Goal: Task Accomplishment & Management: Manage account settings

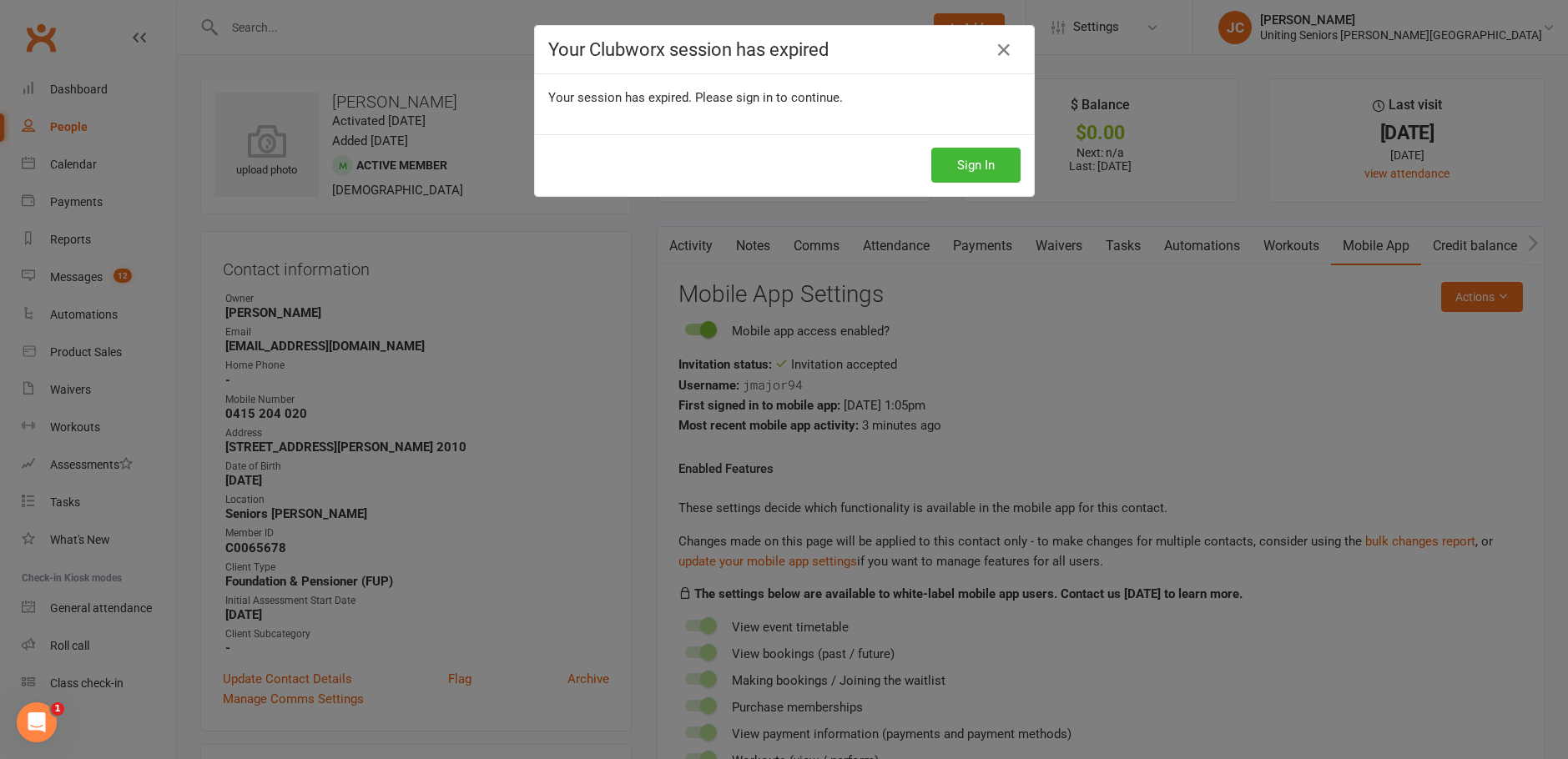
click at [668, 751] on div "Your Clubworx session has expired Your session has expired. Please sign in to c…" at bounding box center [784, 379] width 1568 height 759
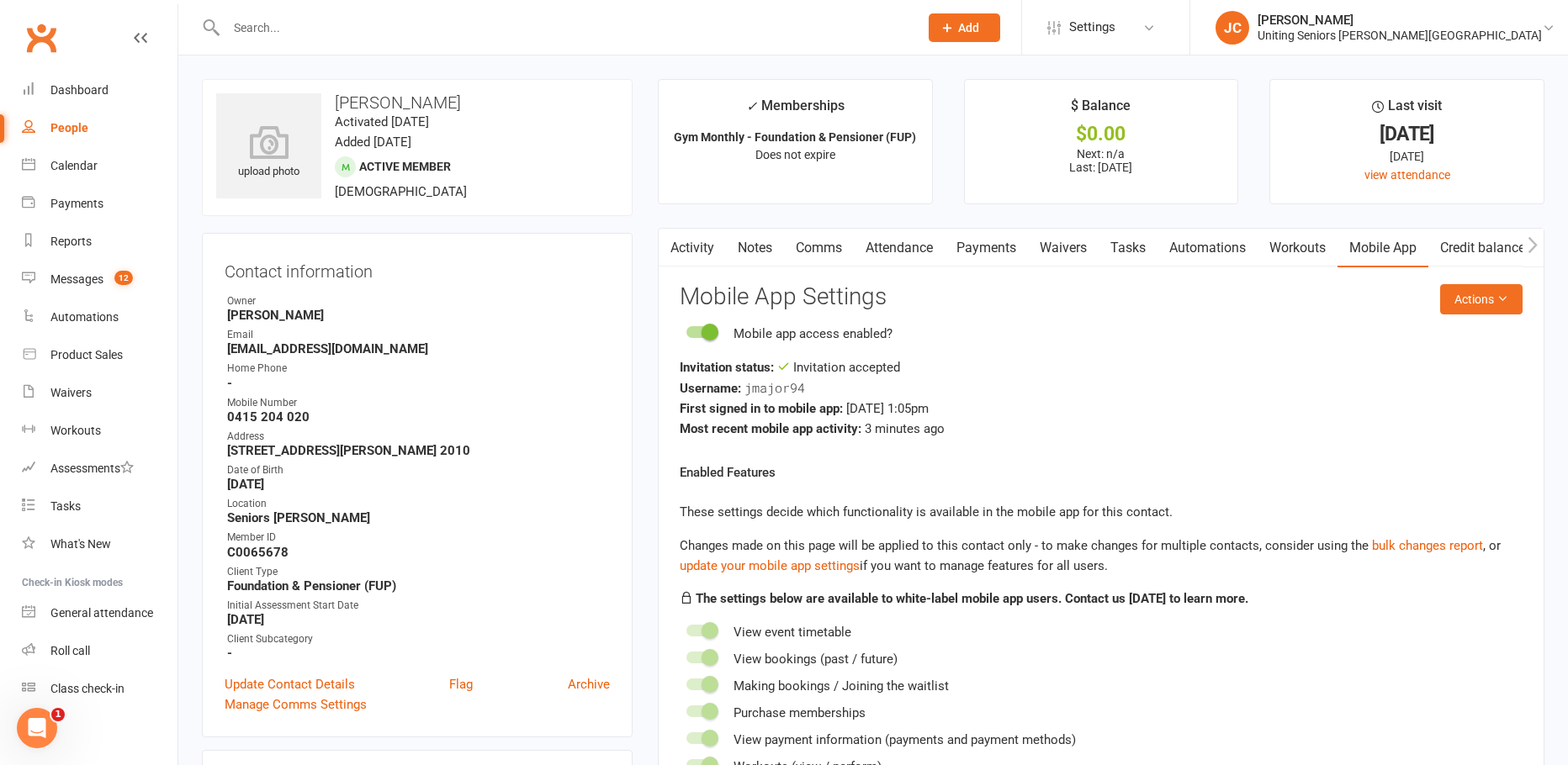
click at [424, 32] on input "text" at bounding box center [564, 28] width 686 height 24
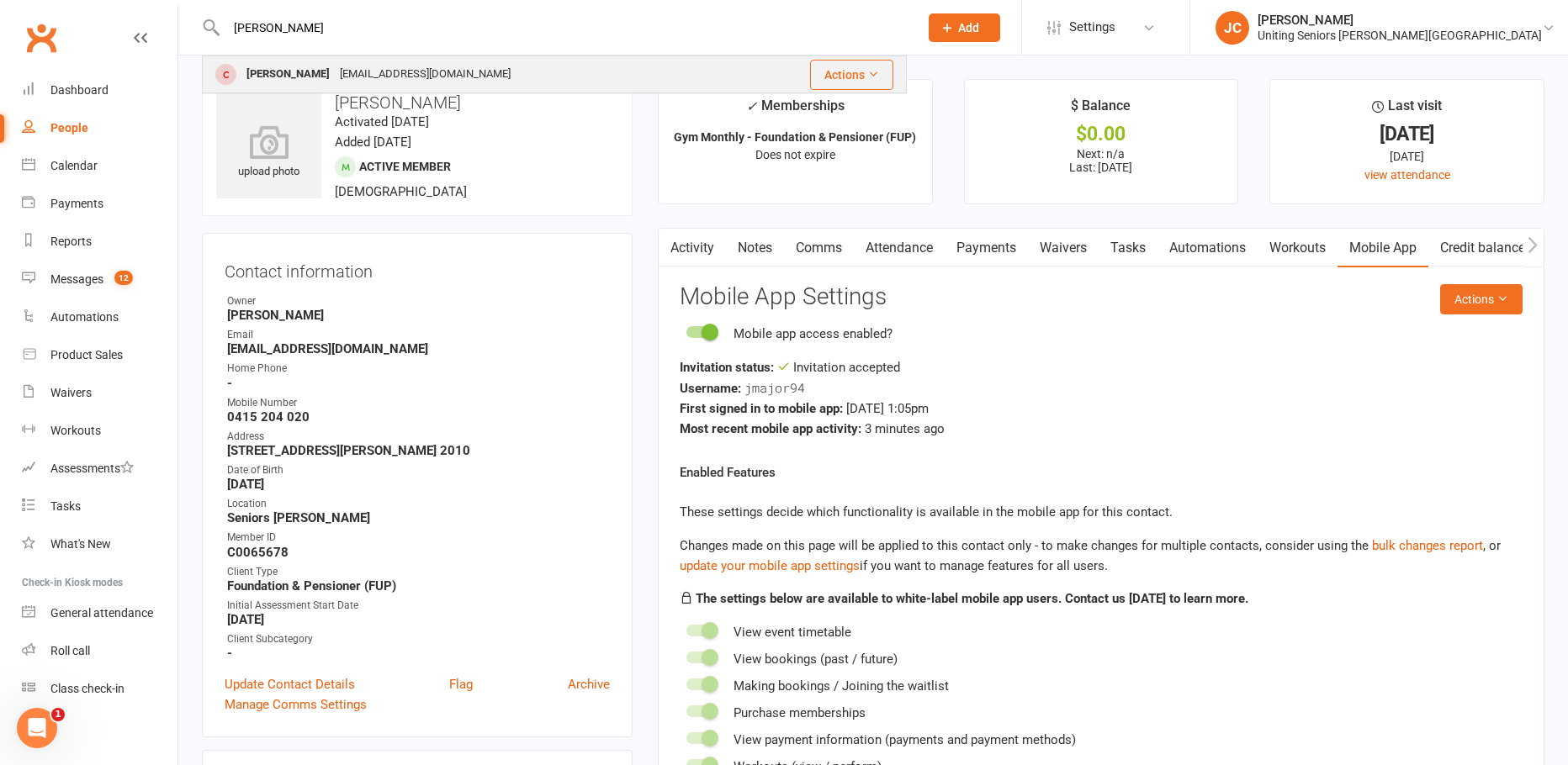
type input "[PERSON_NAME]"
click at [437, 65] on div "[EMAIL_ADDRESS][DOMAIN_NAME]" at bounding box center [425, 74] width 181 height 25
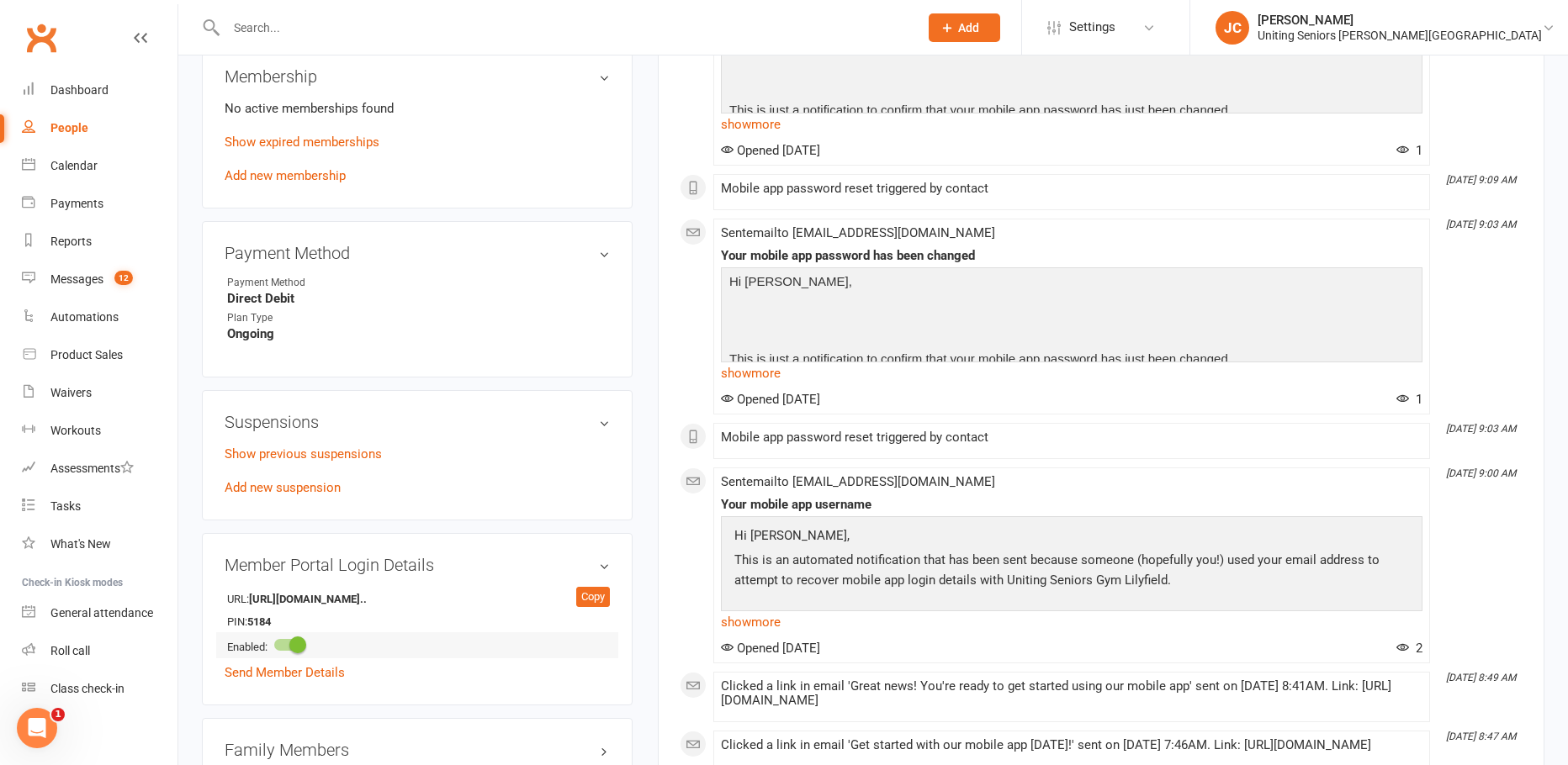
scroll to position [673, 0]
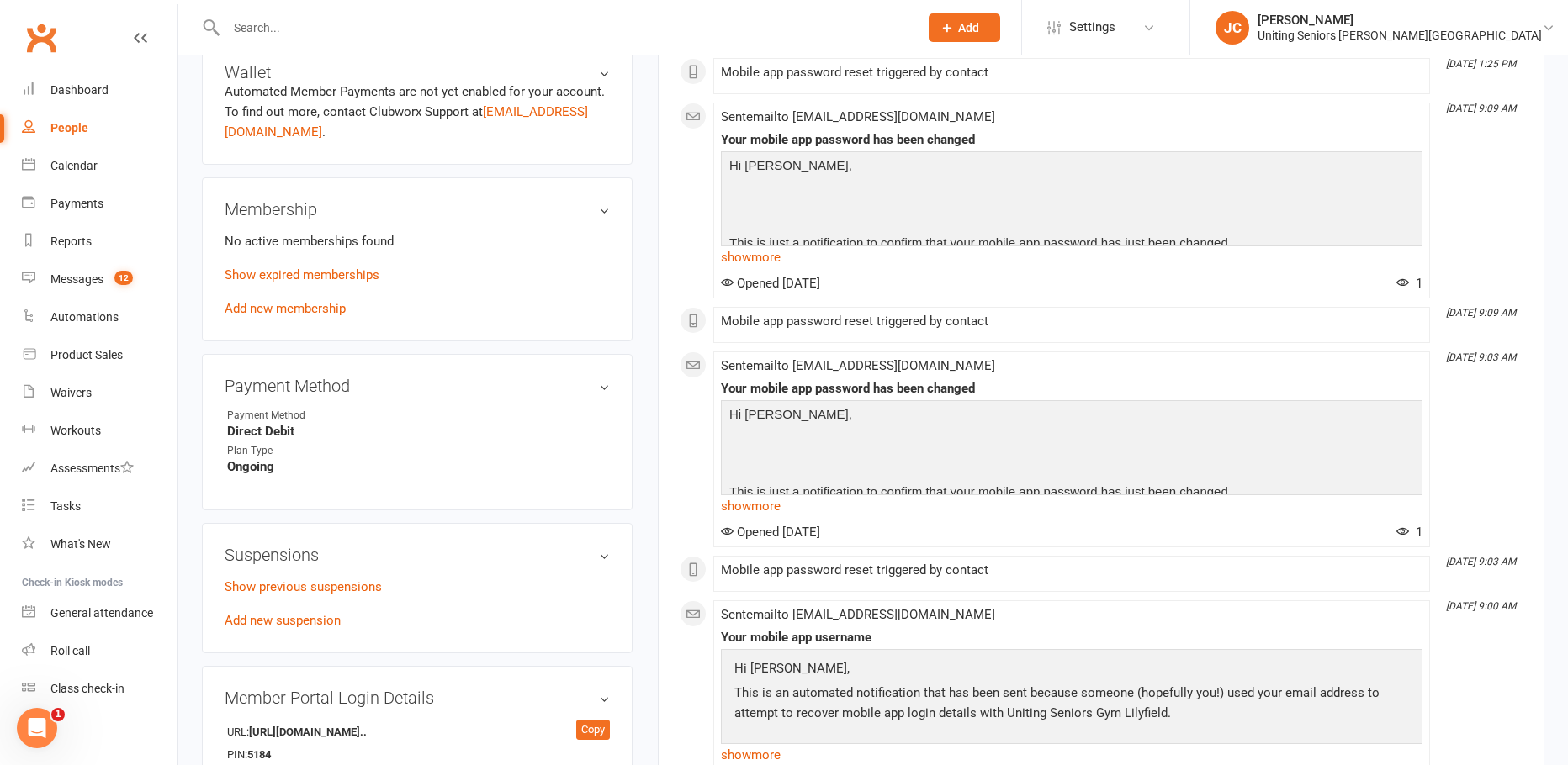
click at [276, 316] on div "No active memberships found Show expired memberships Add new membership" at bounding box center [416, 275] width 385 height 87
click at [274, 308] on link "Add new membership" at bounding box center [284, 309] width 121 height 15
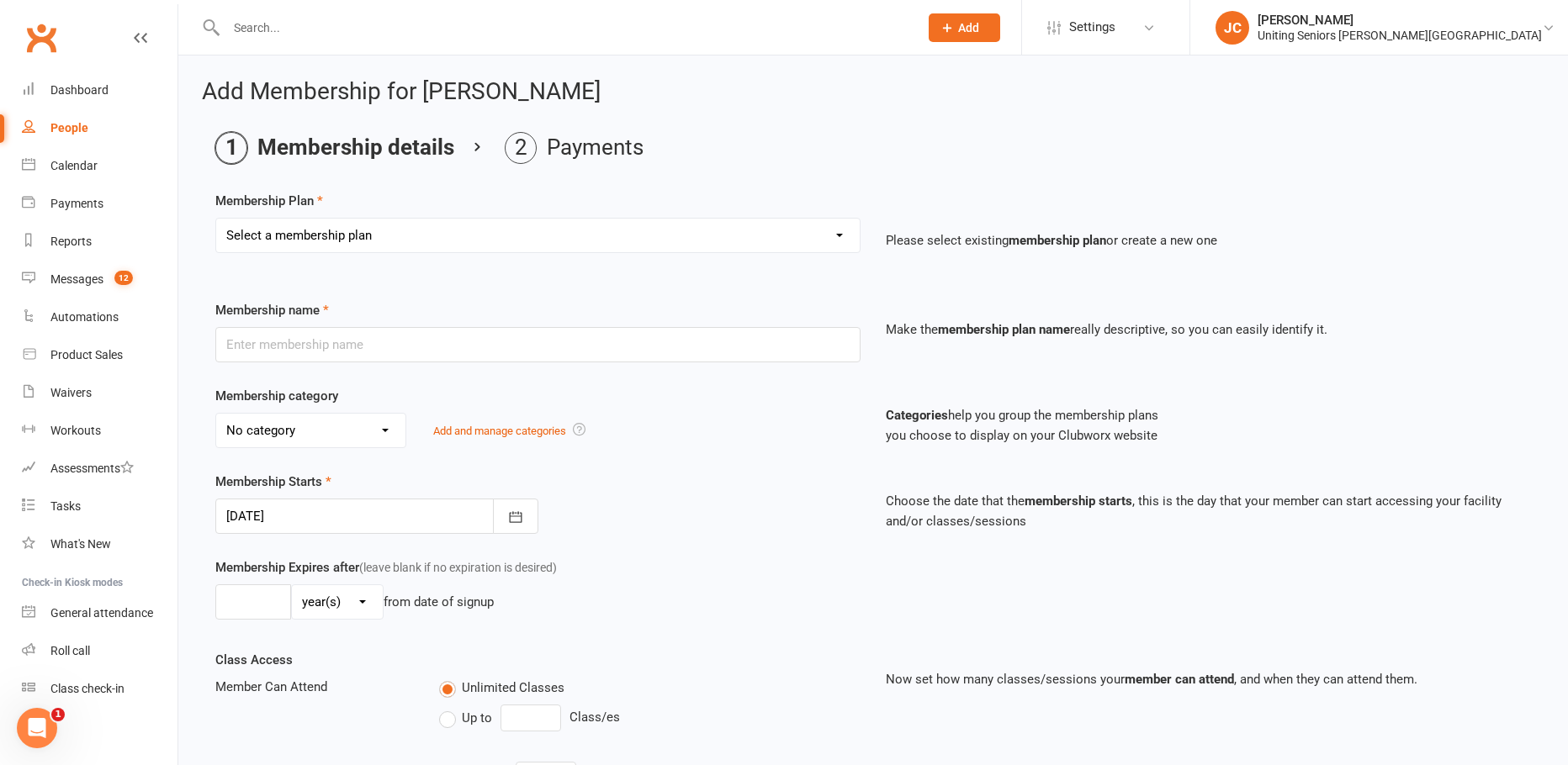
click at [535, 230] on select "Select a membership plan Create new Membership Plan Initial Assessment + Set Up…" at bounding box center [537, 235] width 644 height 33
select select "7"
click at [216, 219] on select "Select a membership plan Create new Membership Plan Initial Assessment + Set Up…" at bounding box center [537, 235] width 644 height 33
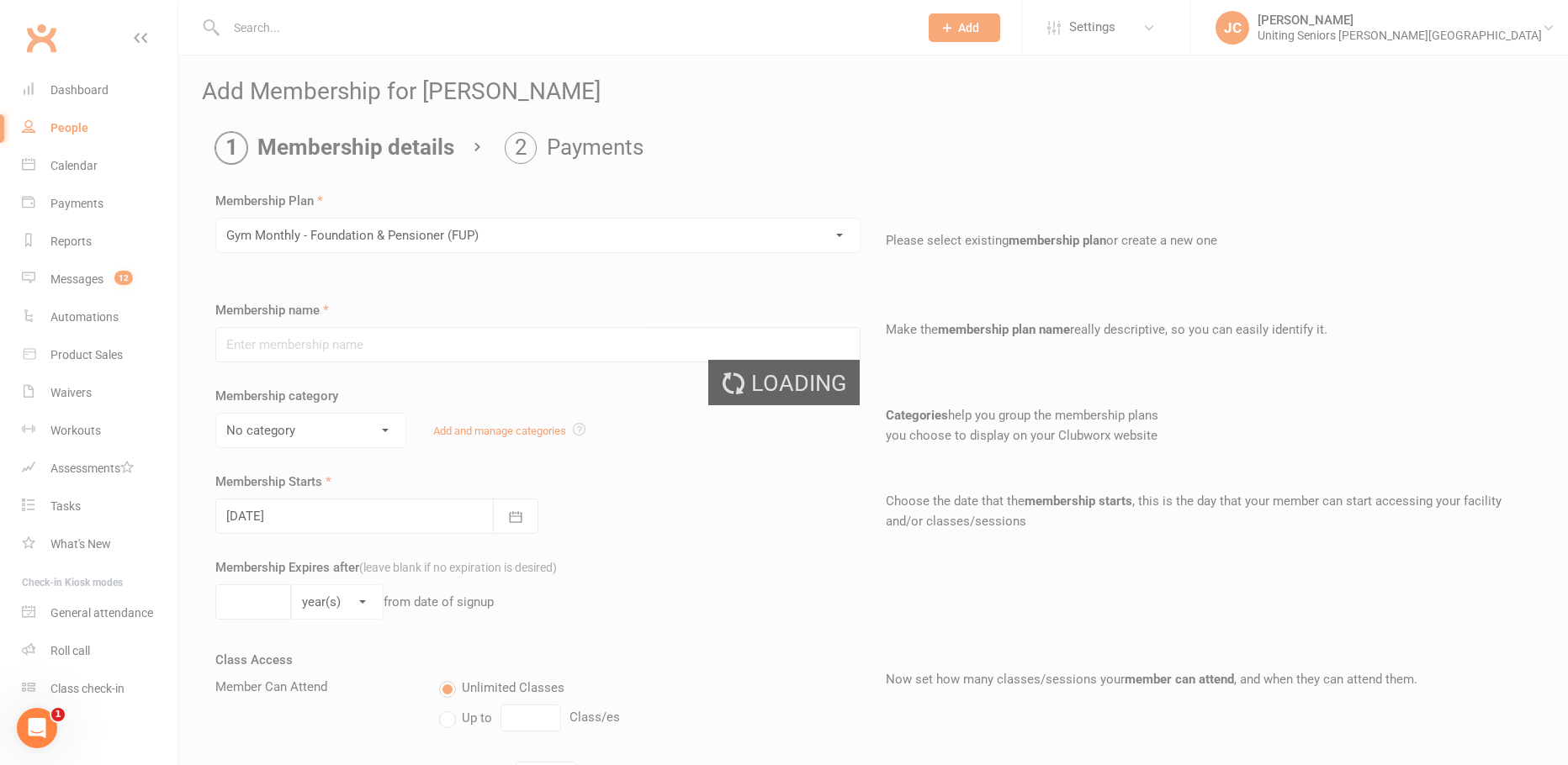
type input "Gym Monthly - Foundation & Pensioner (FUP)"
select select "3"
type input "0"
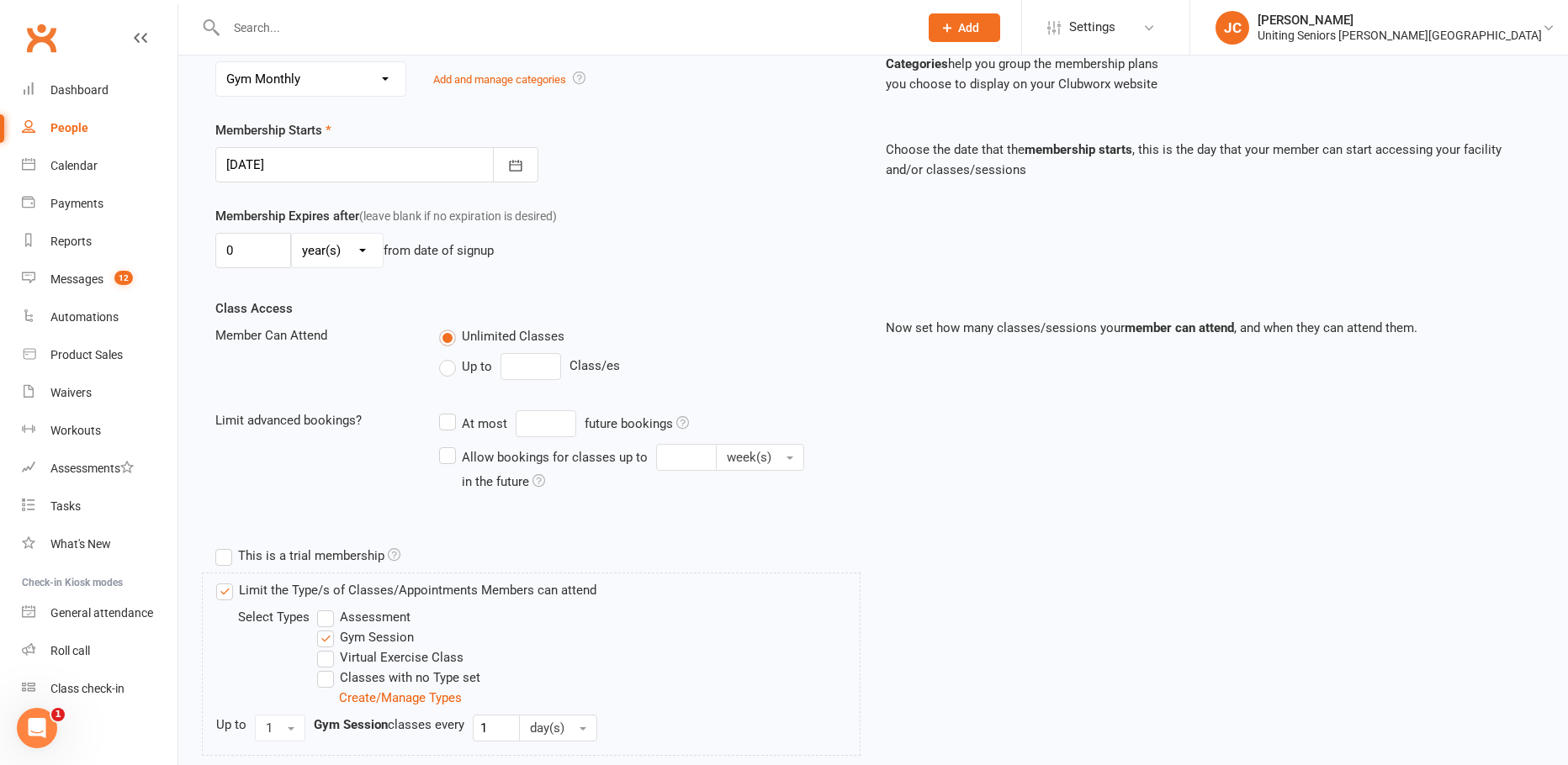
scroll to position [467, 0]
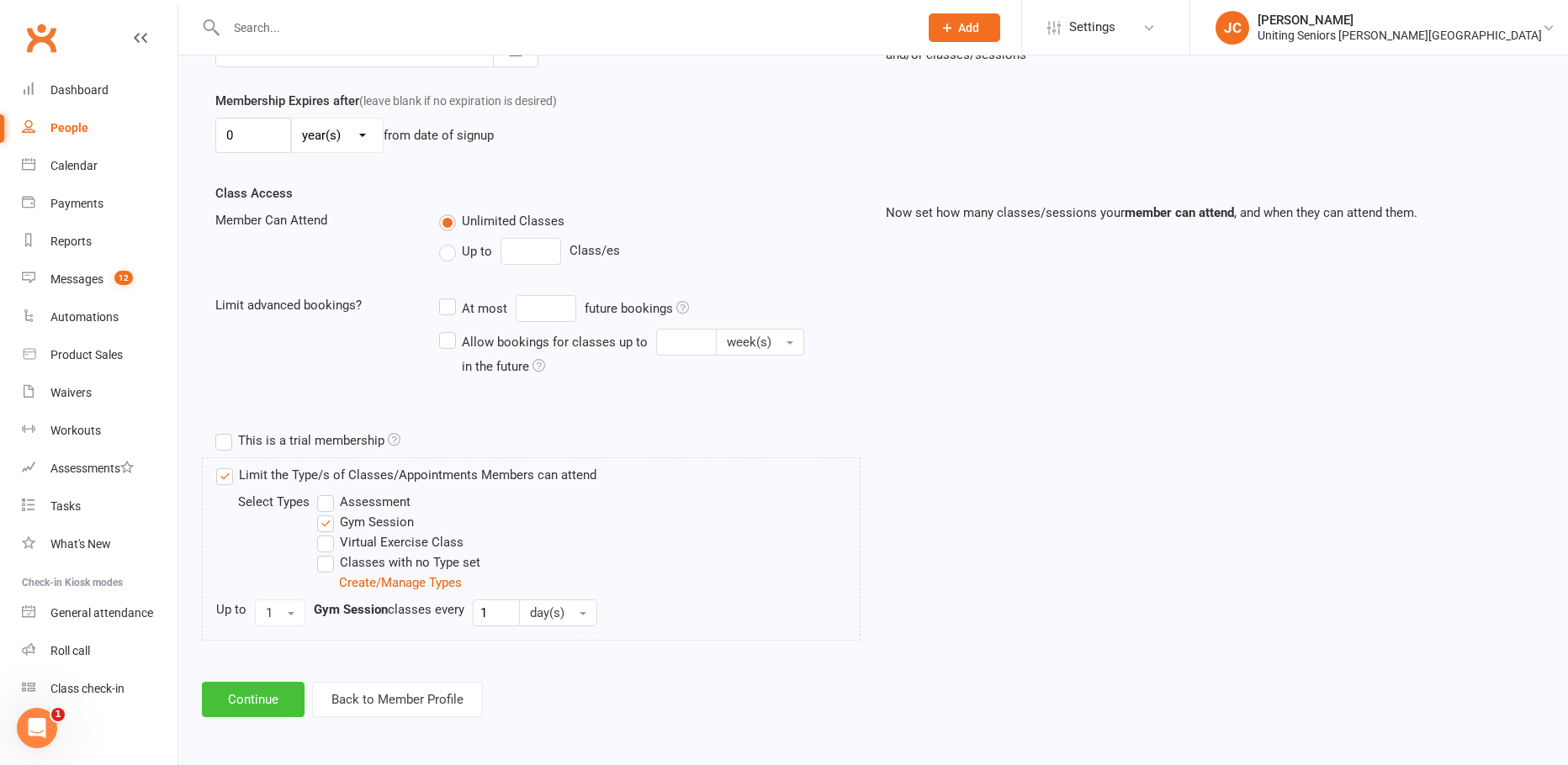
click at [261, 696] on button "Continue" at bounding box center [253, 698] width 103 height 35
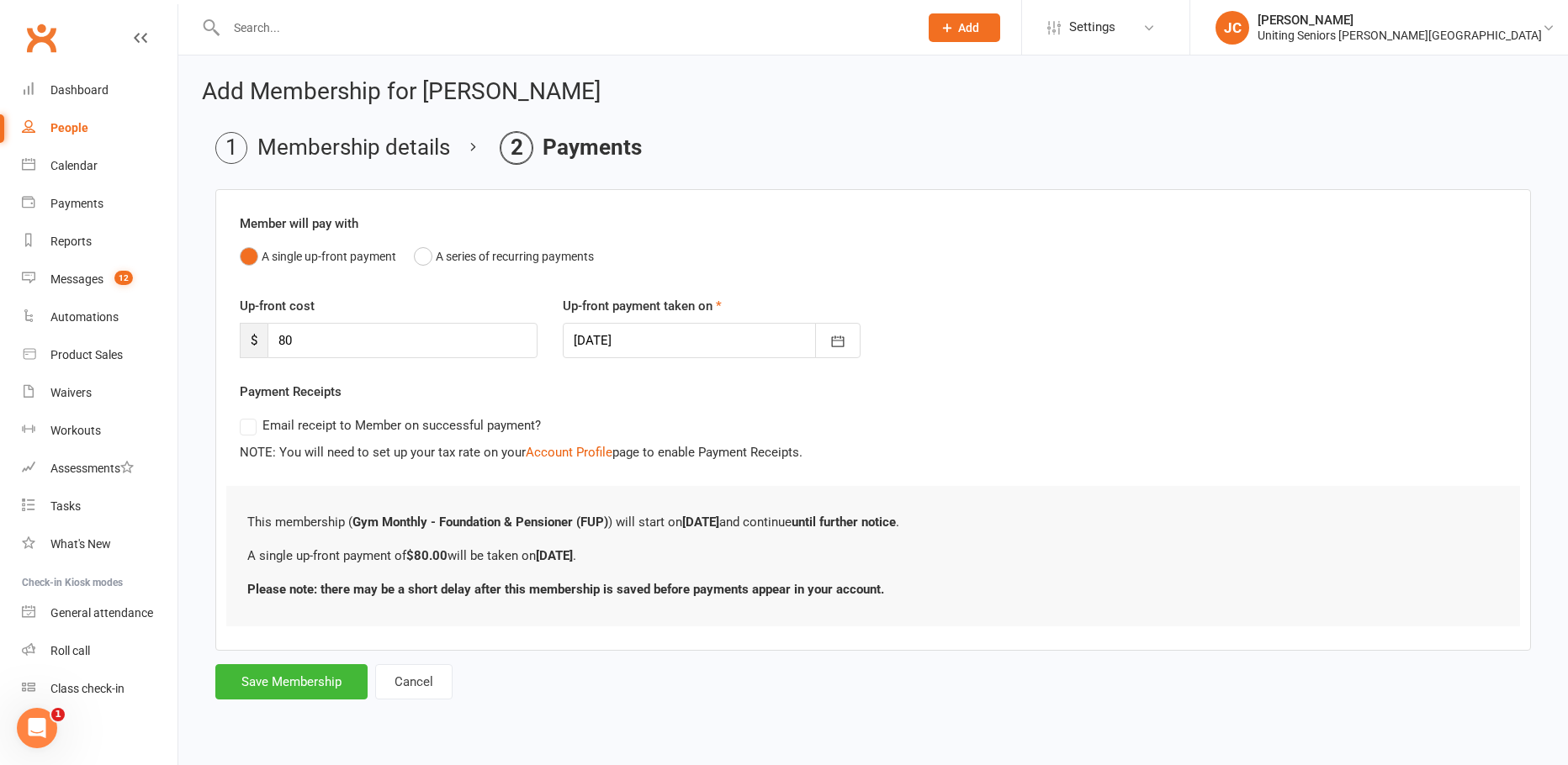
scroll to position [0, 0]
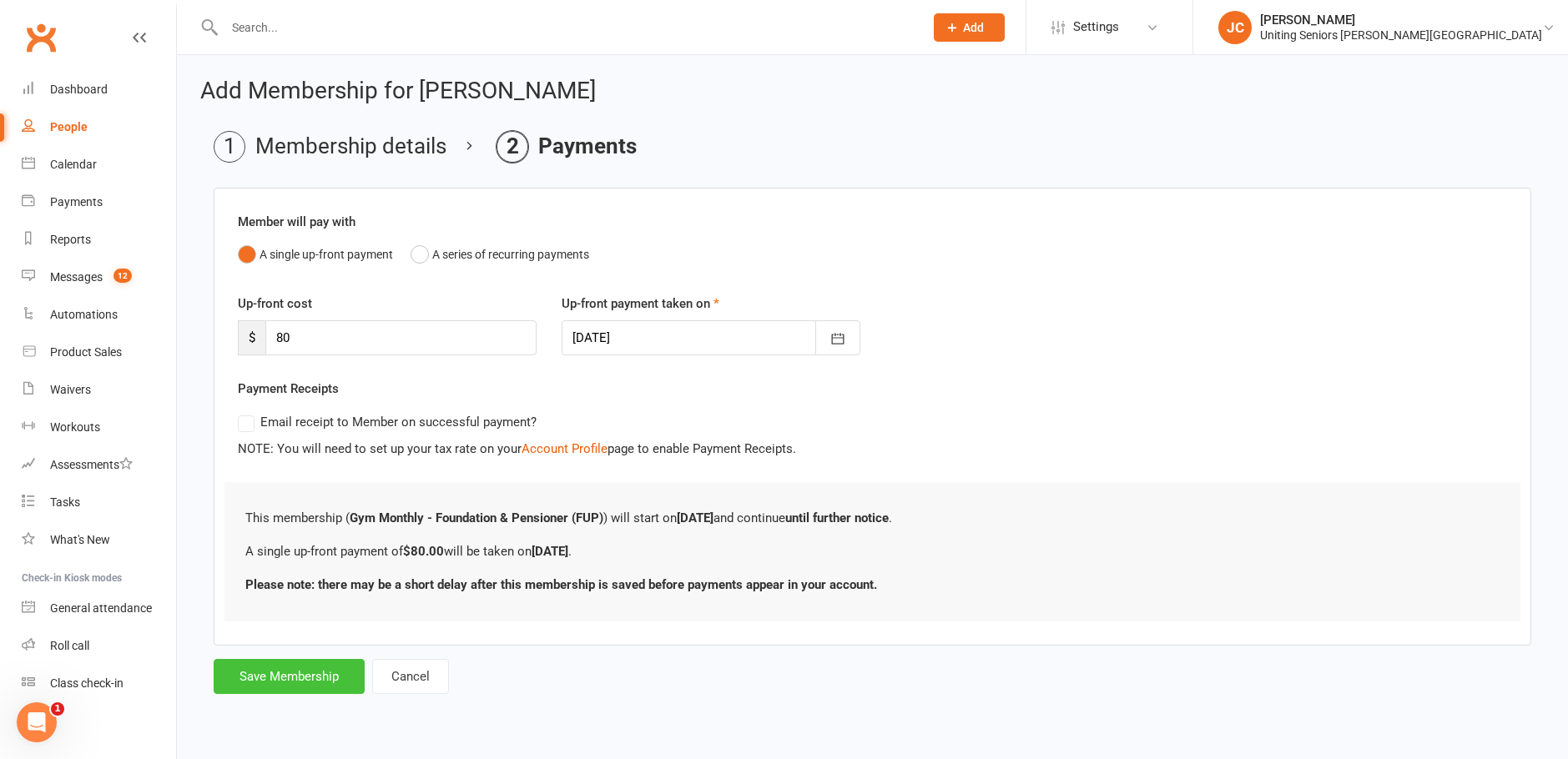
click at [336, 683] on button "Save Membership" at bounding box center [289, 676] width 151 height 35
